Goal: Information Seeking & Learning: Learn about a topic

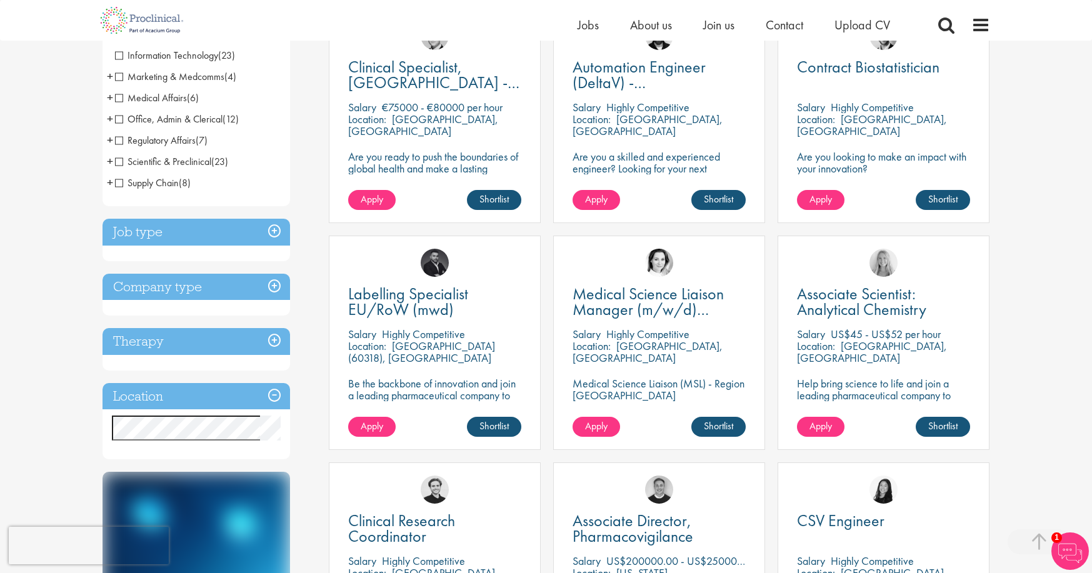
scroll to position [287, 0]
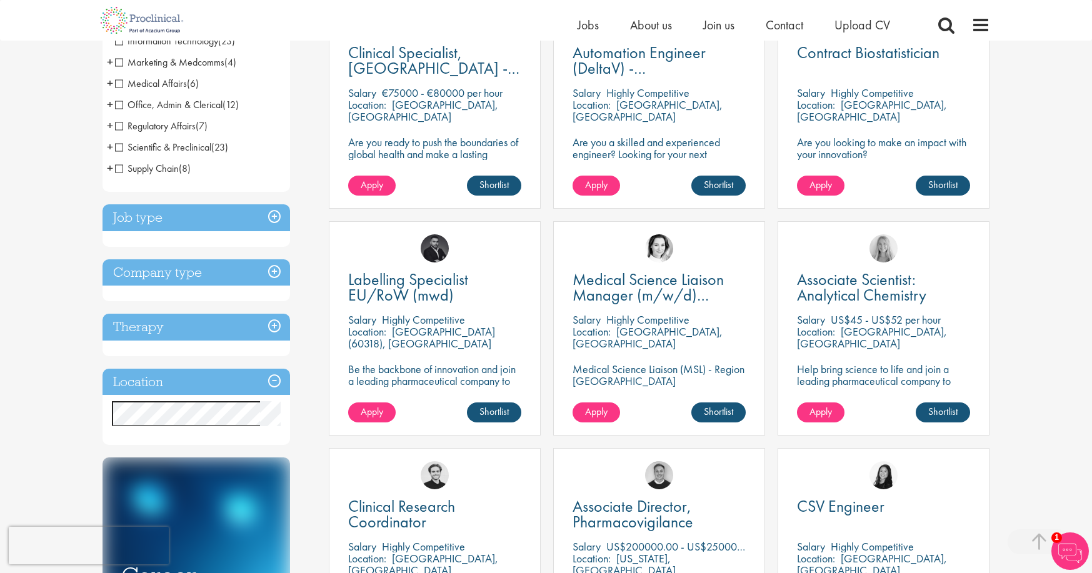
click at [261, 375] on h3 "Location" at bounding box center [195, 382] width 187 height 27
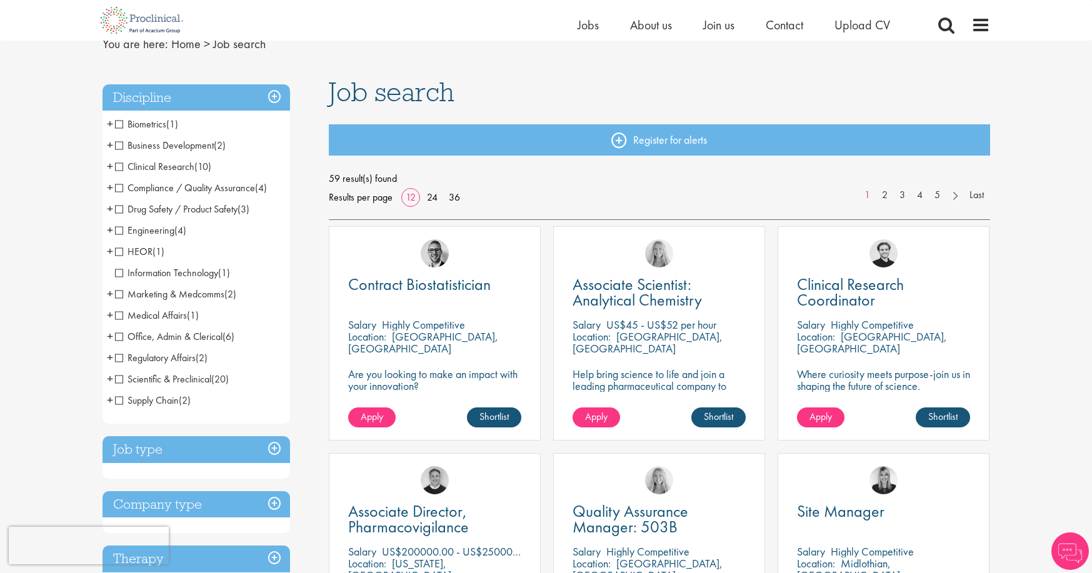
scroll to position [59, 0]
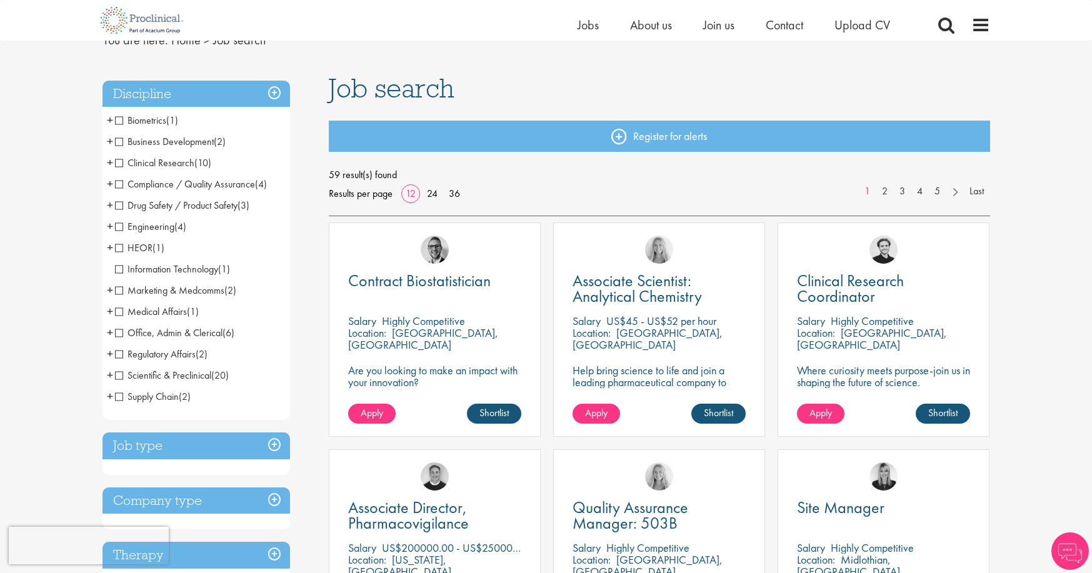
click at [141, 377] on span "Scientific & Preclinical" at bounding box center [163, 375] width 96 height 13
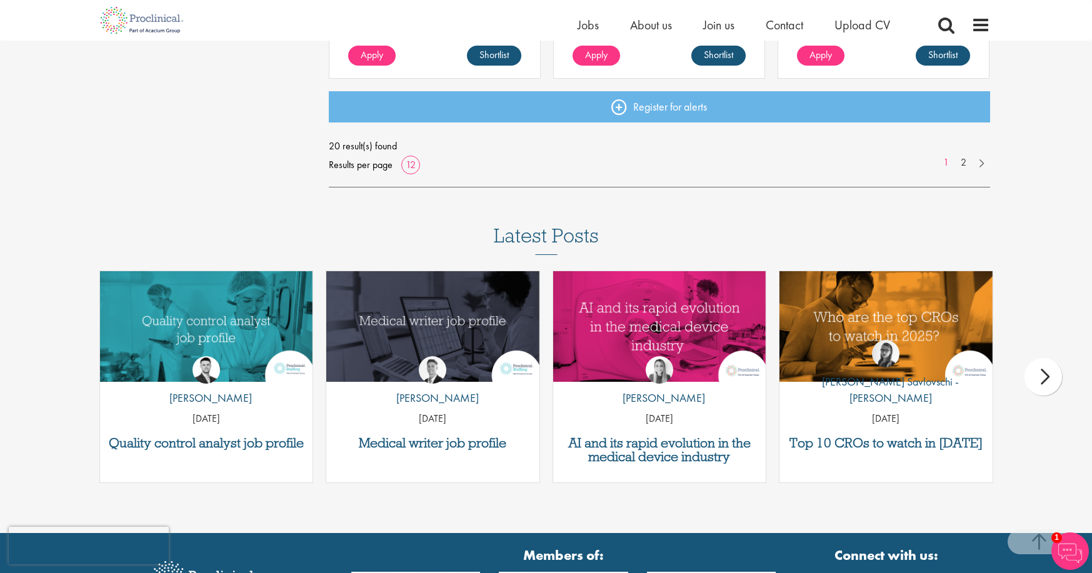
scroll to position [1098, 0]
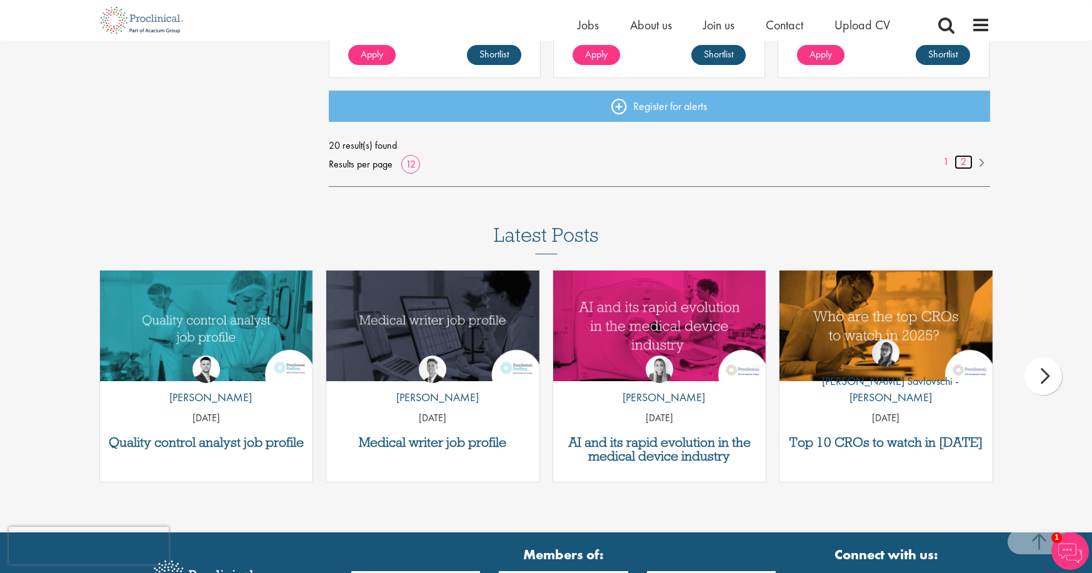
click at [963, 162] on link "2" at bounding box center [963, 162] width 18 height 14
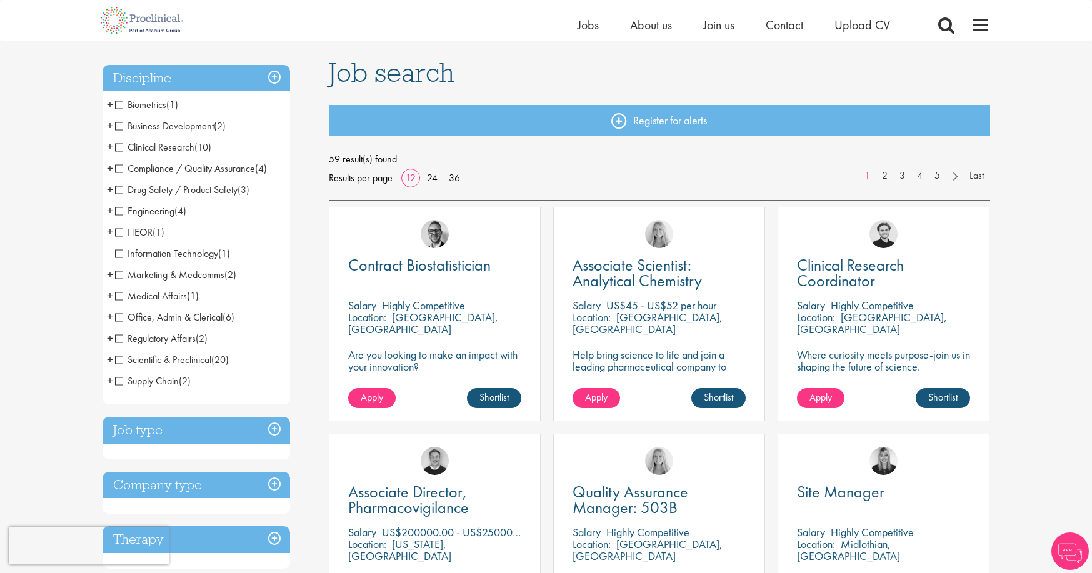
scroll to position [59, 0]
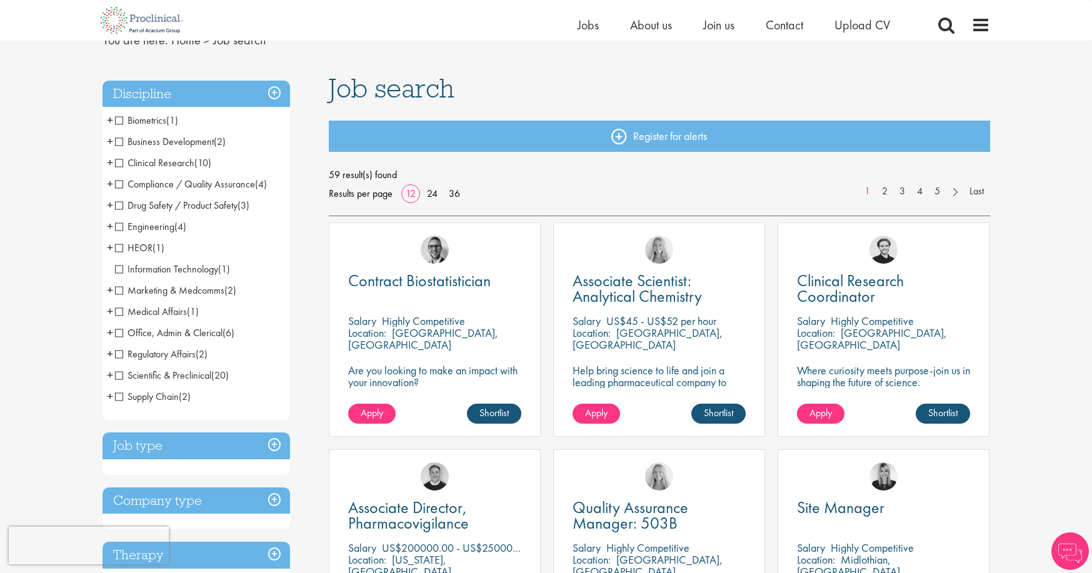
click at [155, 337] on span "Office, Admin & Clerical" at bounding box center [168, 332] width 107 height 13
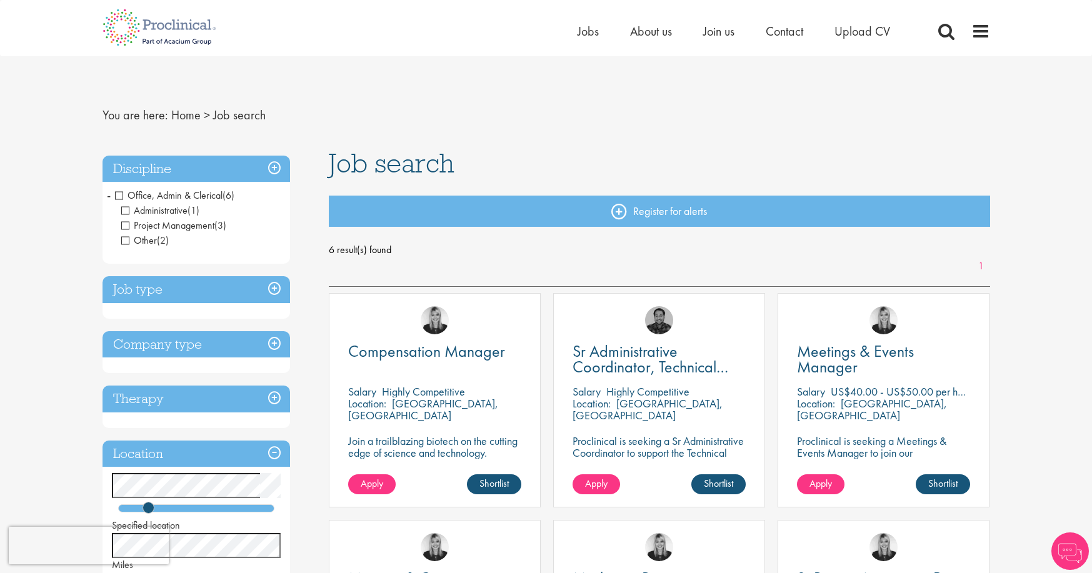
click at [124, 210] on span "Administrative" at bounding box center [154, 210] width 66 height 13
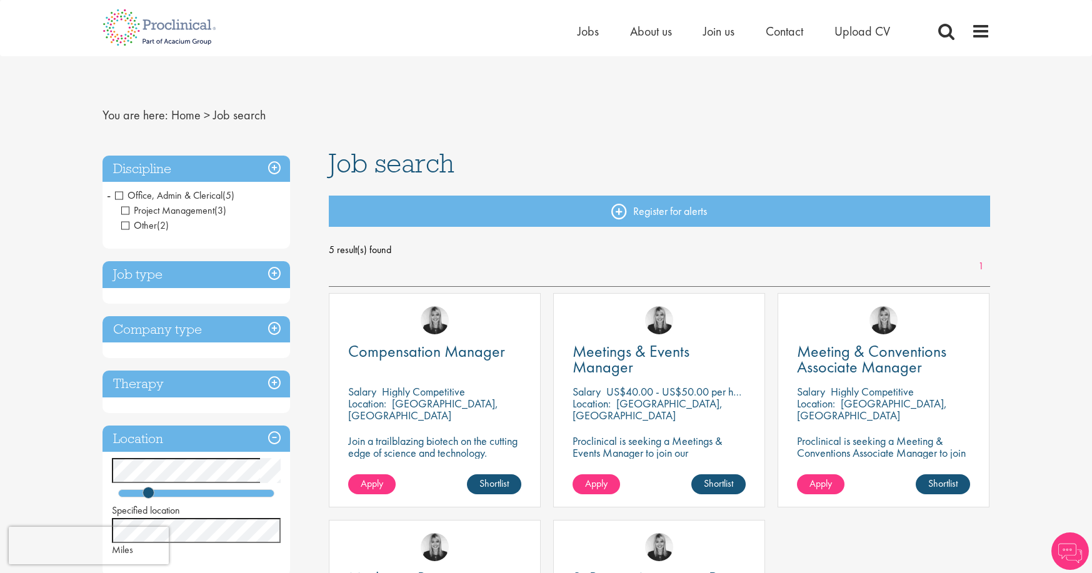
click at [149, 279] on h3 "Job type" at bounding box center [195, 274] width 187 height 27
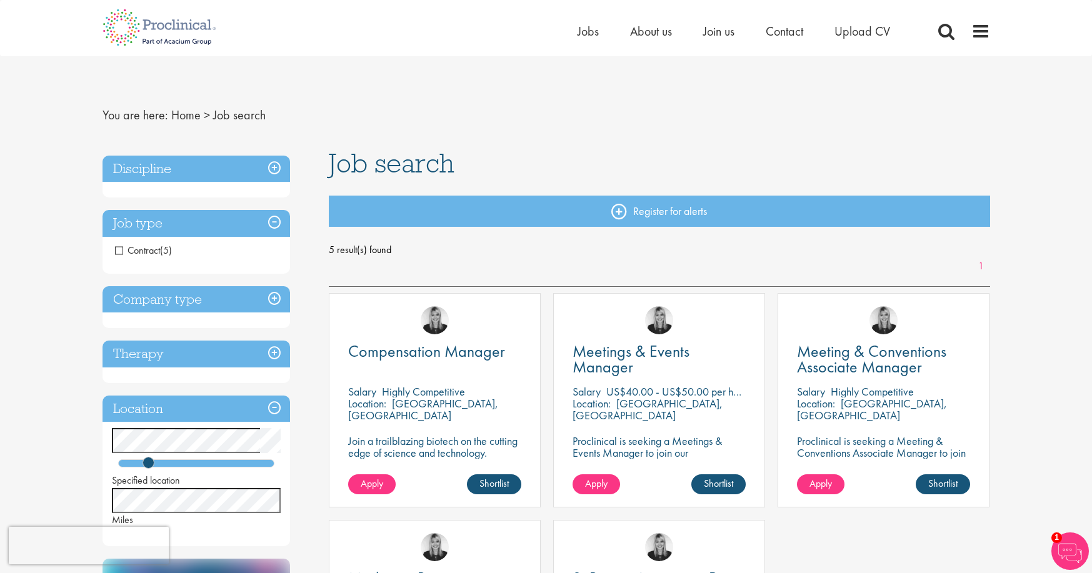
click at [249, 165] on h3 "Discipline" at bounding box center [195, 169] width 187 height 27
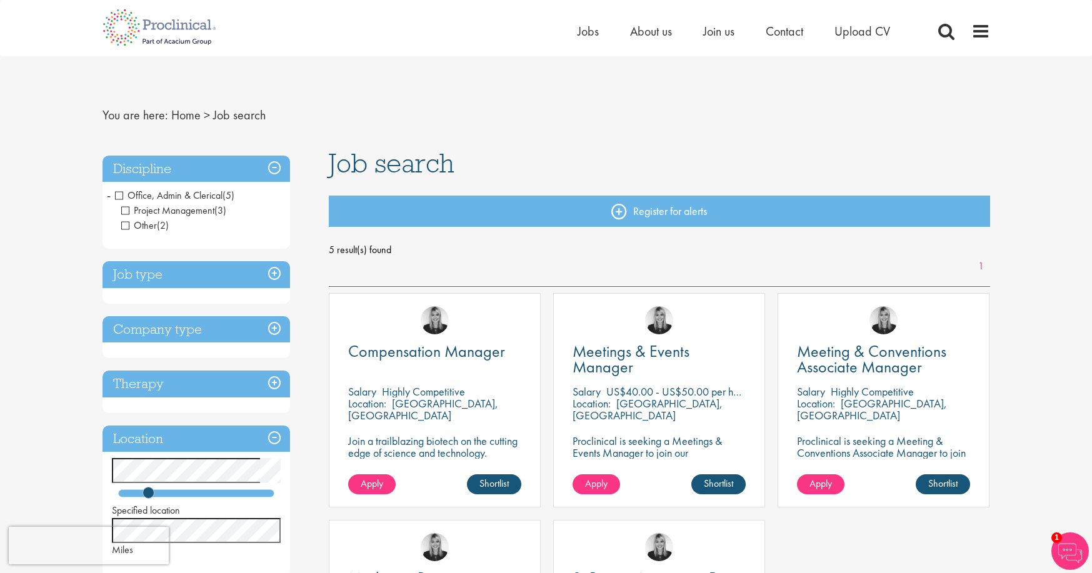
click at [125, 210] on span "Project Management" at bounding box center [167, 210] width 93 height 13
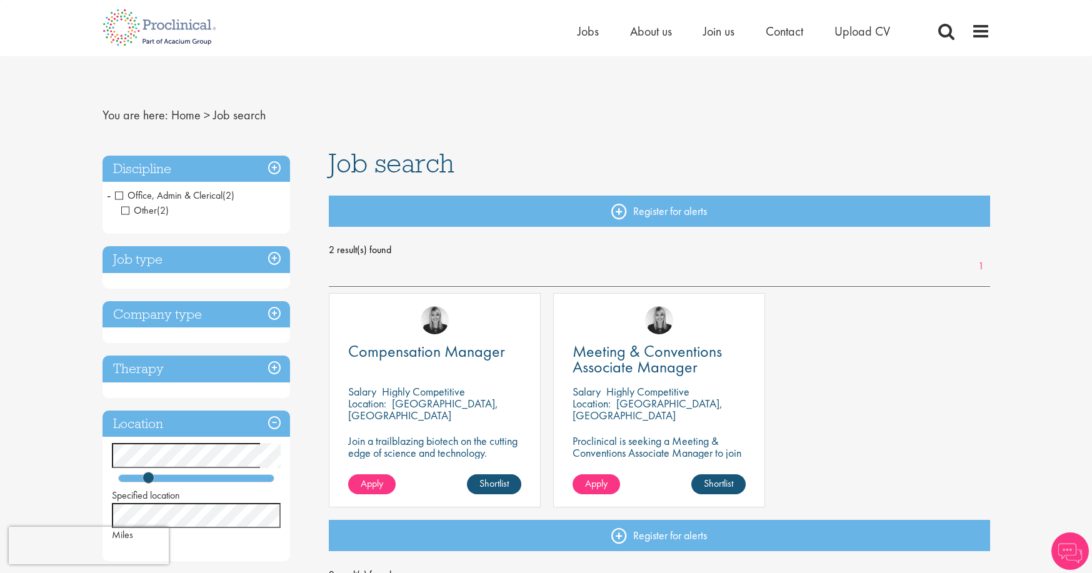
click at [127, 211] on span "Other" at bounding box center [139, 210] width 36 height 13
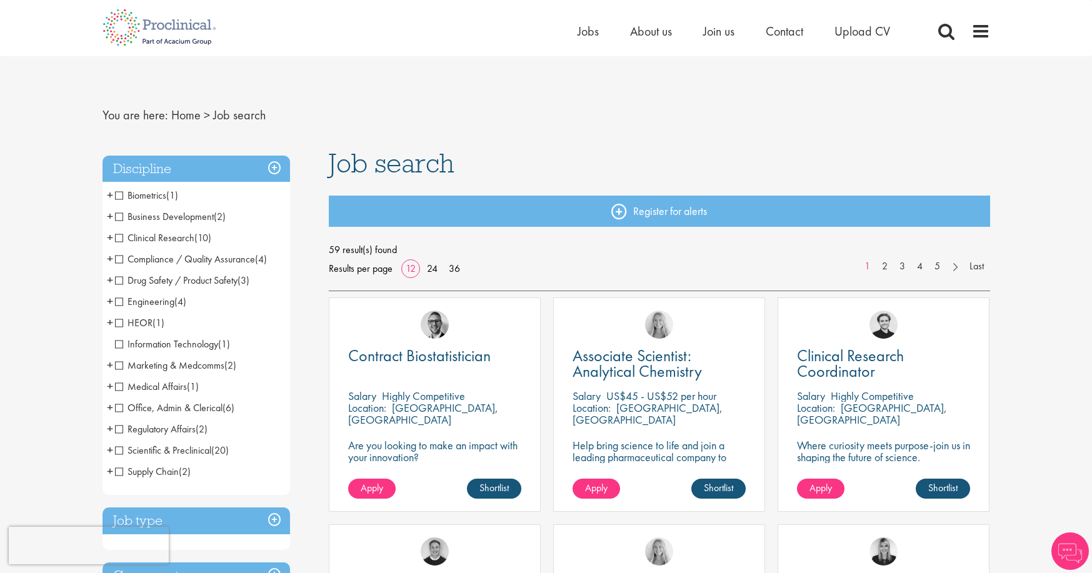
click at [139, 434] on span "Regulatory Affairs" at bounding box center [155, 428] width 81 height 13
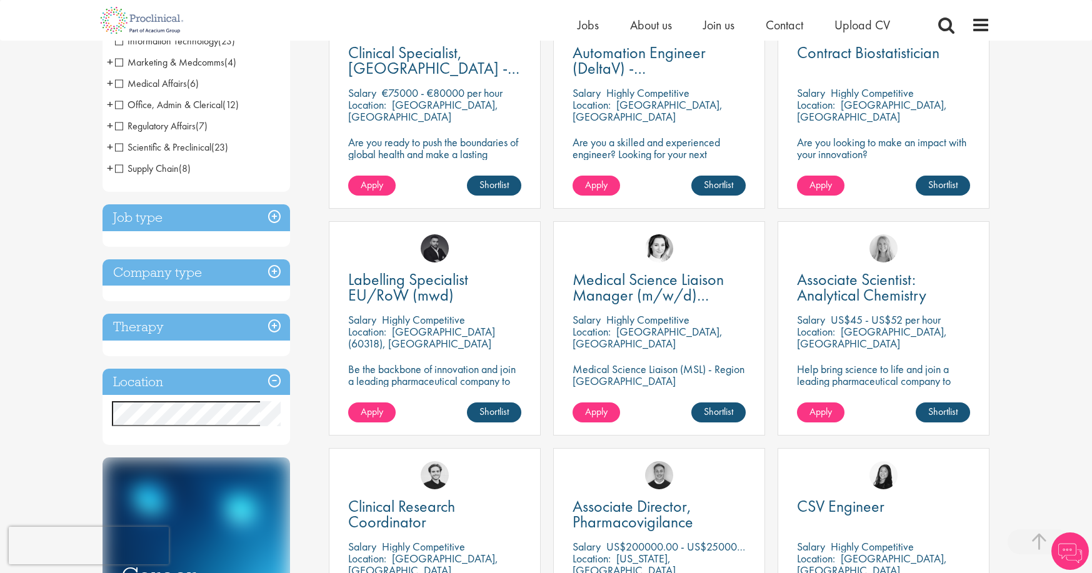
scroll to position [287, 0]
